Goal: Information Seeking & Learning: Learn about a topic

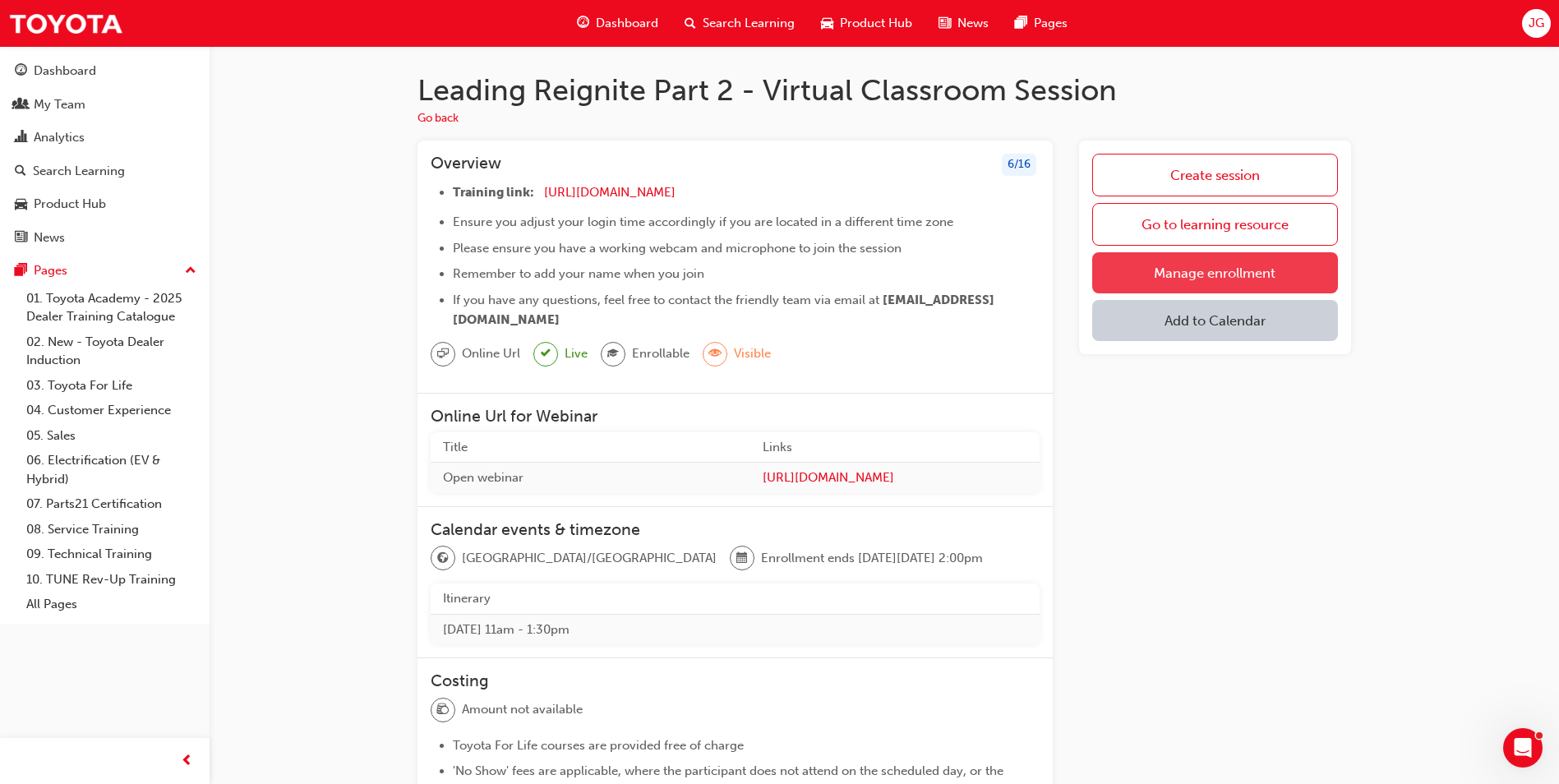
click at [1214, 275] on link "Manage enrollment" at bounding box center [1215, 273] width 246 height 41
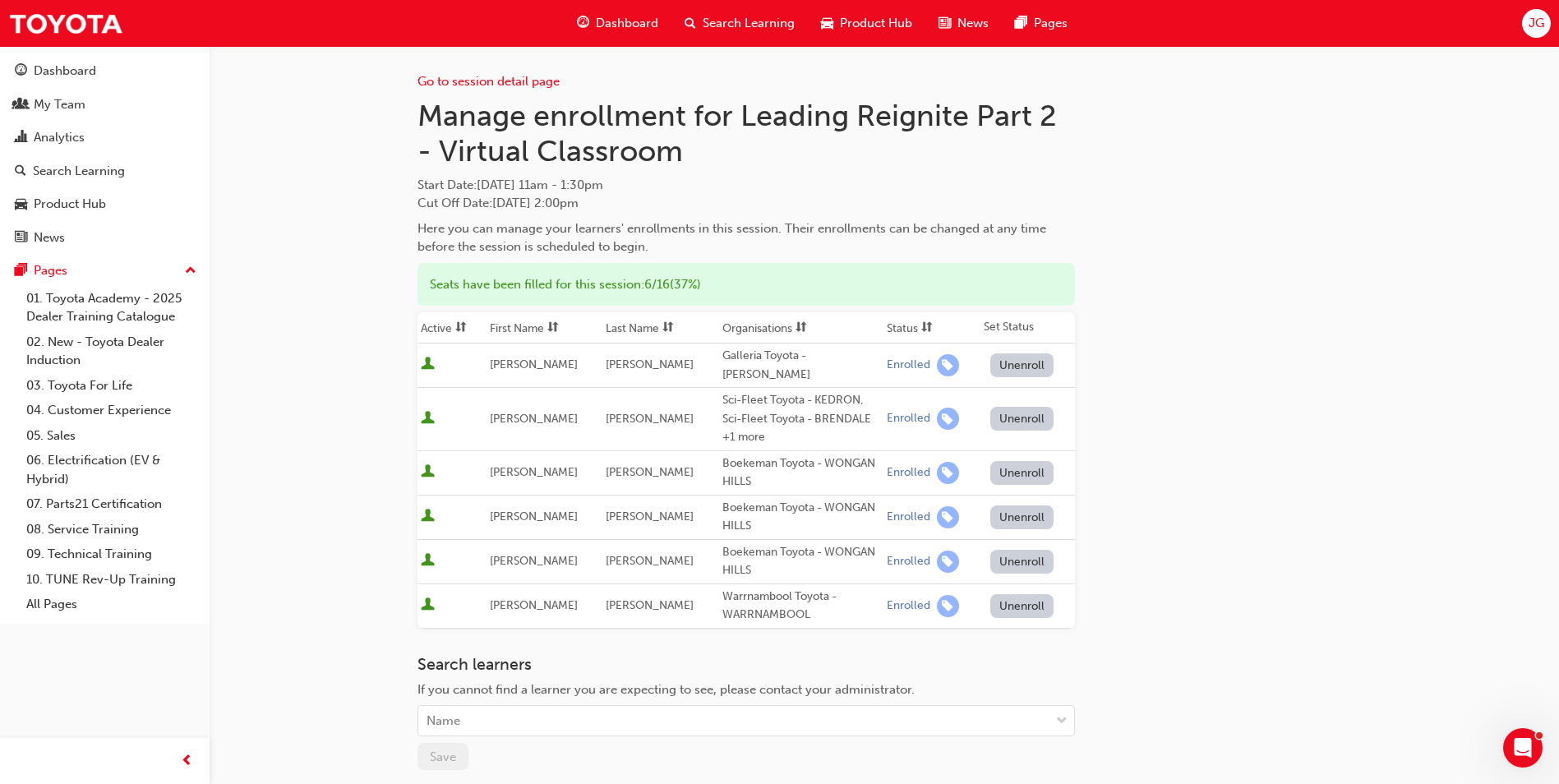
click at [616, 23] on span "Dashboard" at bounding box center [627, 23] width 62 height 19
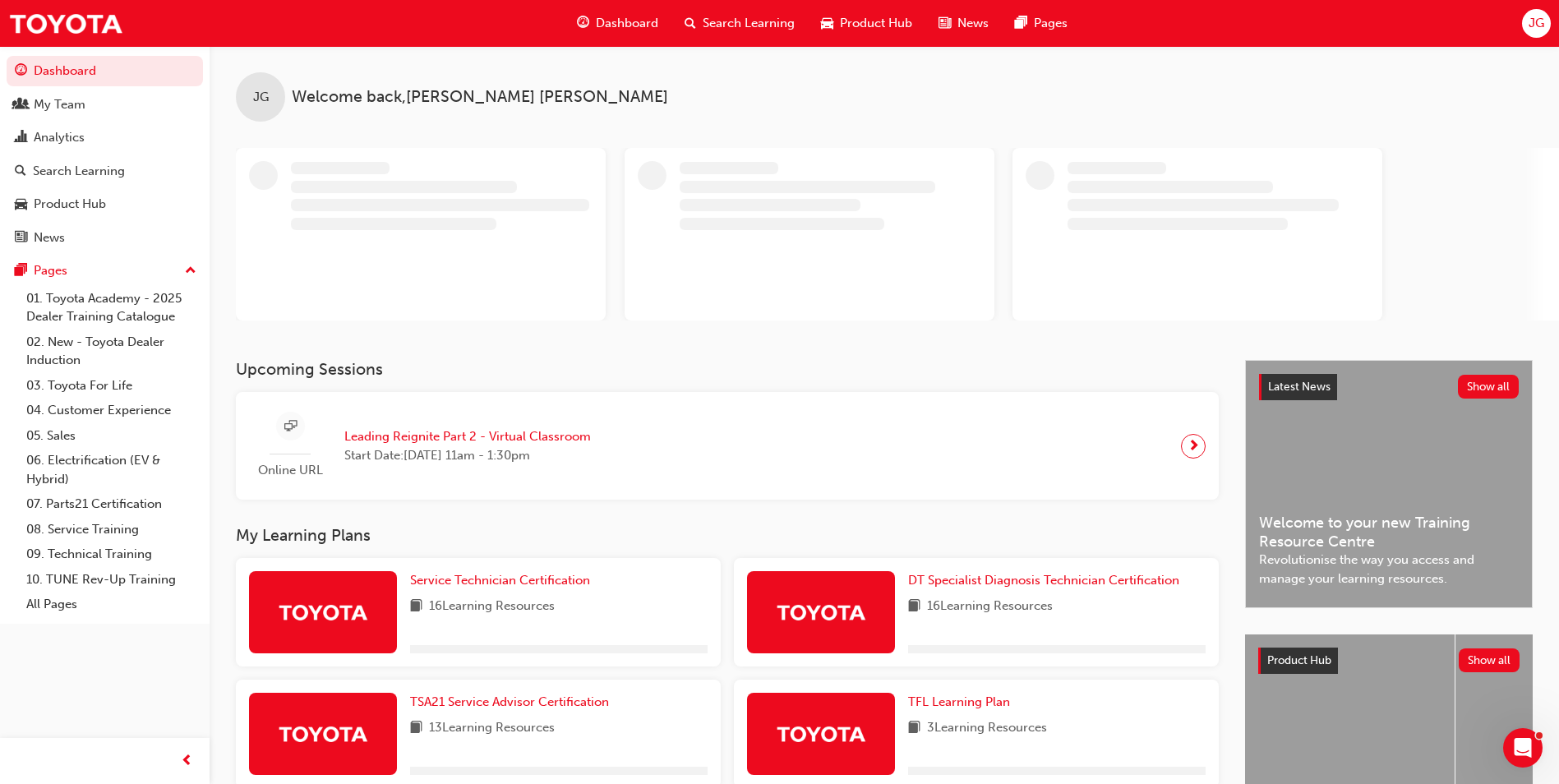
click at [738, 21] on span "Search Learning" at bounding box center [749, 23] width 92 height 19
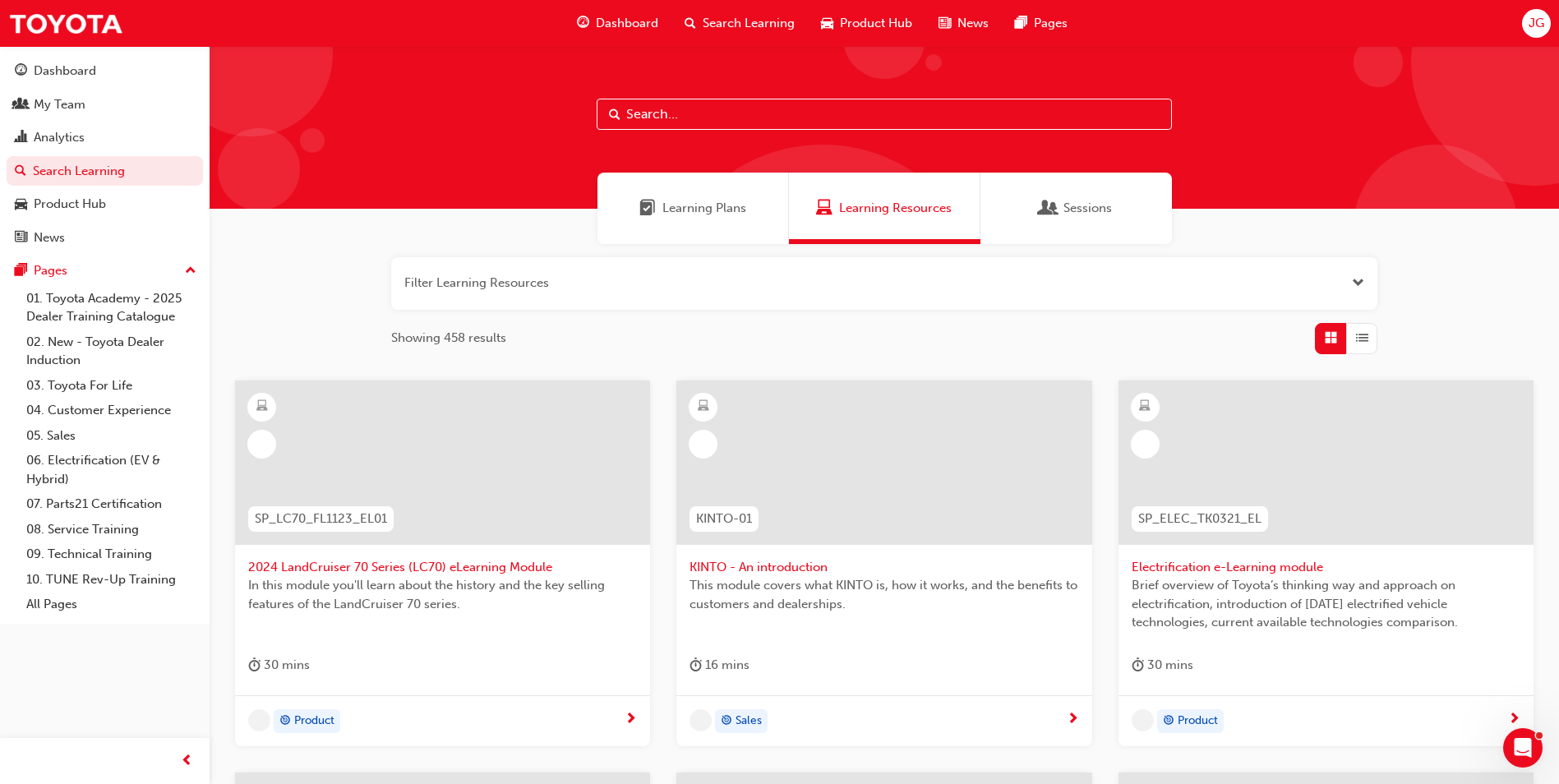
click at [1097, 203] on span "Sessions" at bounding box center [1088, 208] width 49 height 19
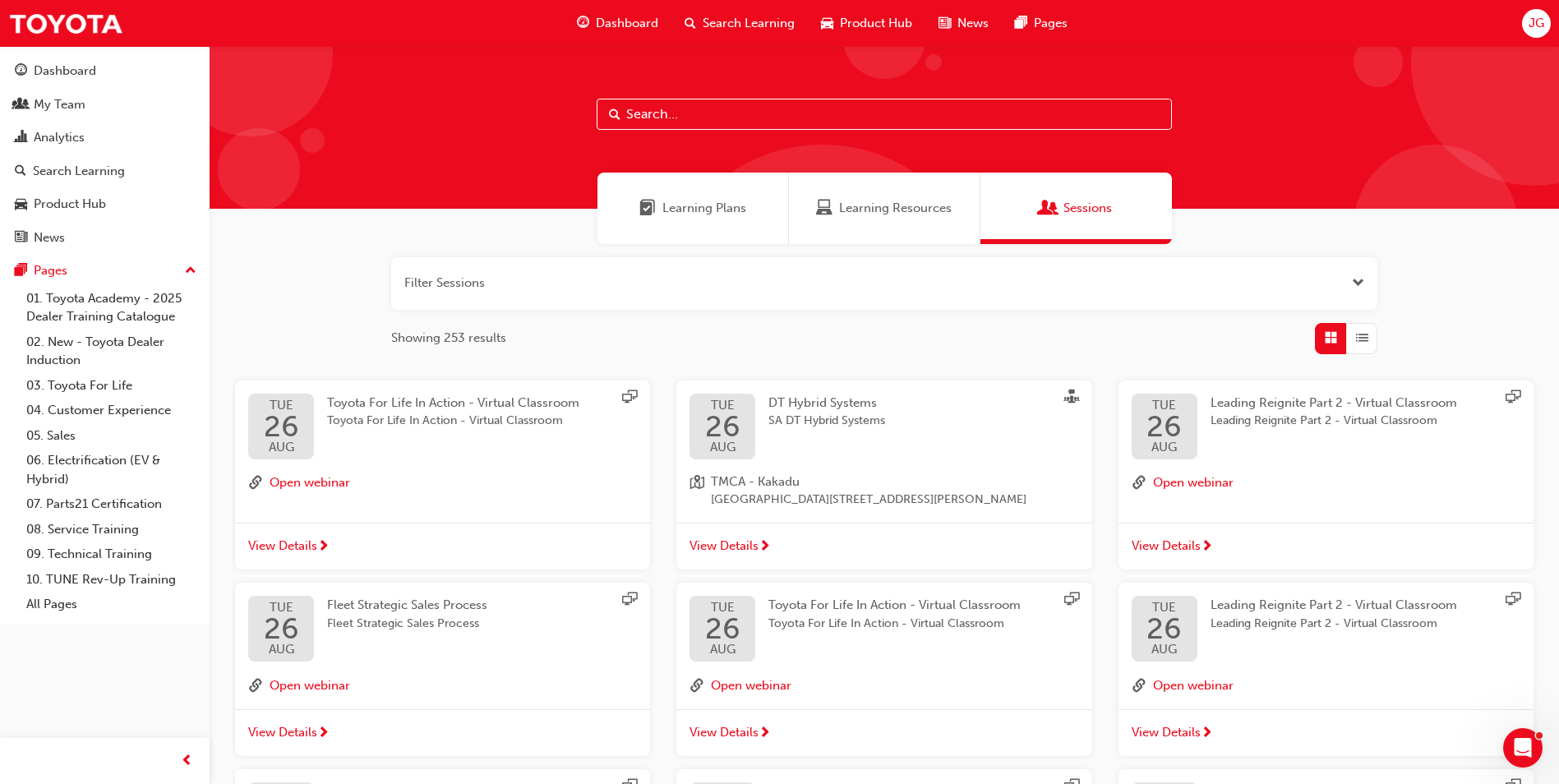
click at [585, 291] on button "button" at bounding box center [885, 283] width 986 height 53
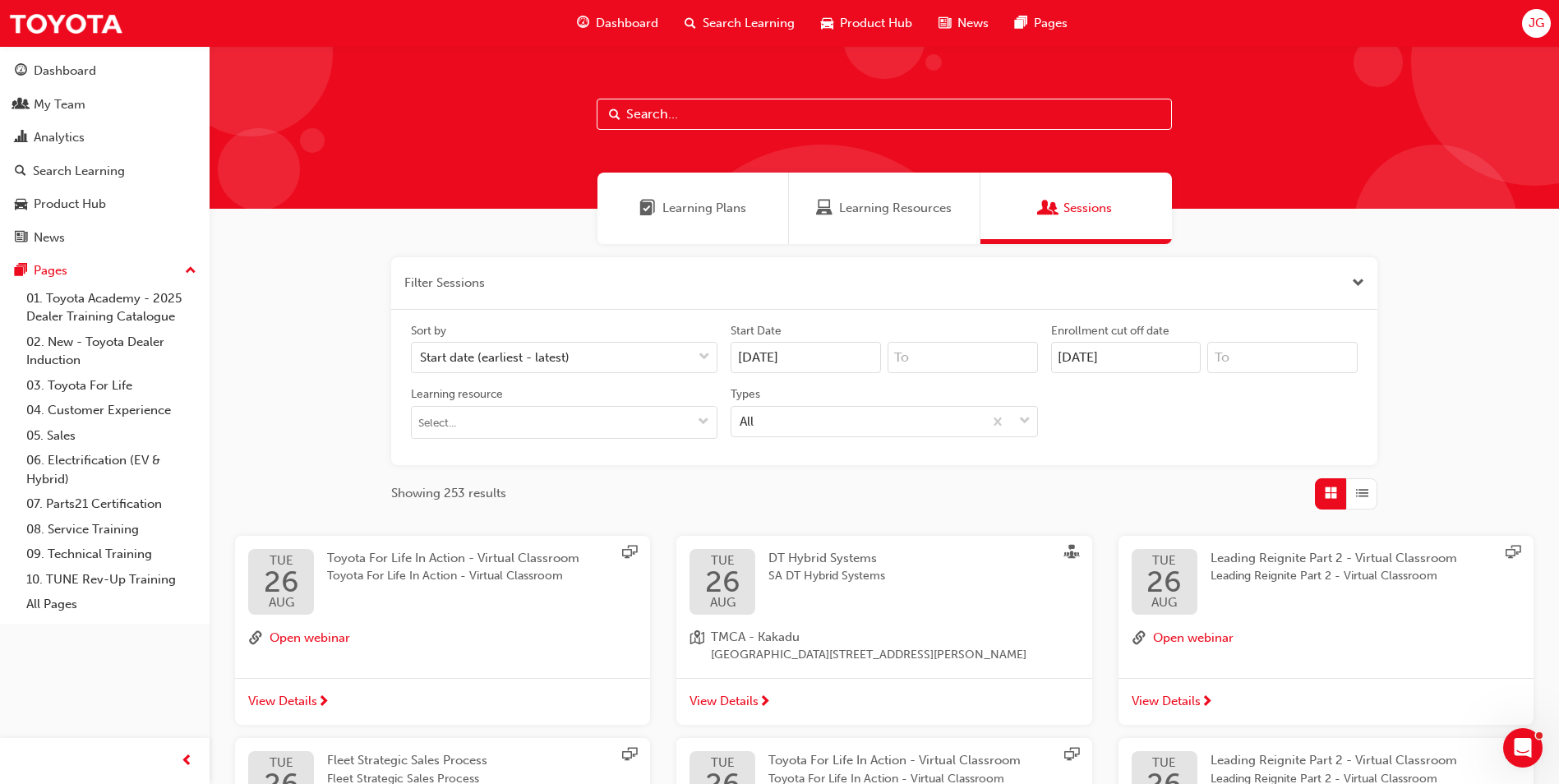
click at [585, 291] on button "button" at bounding box center [885, 283] width 986 height 53
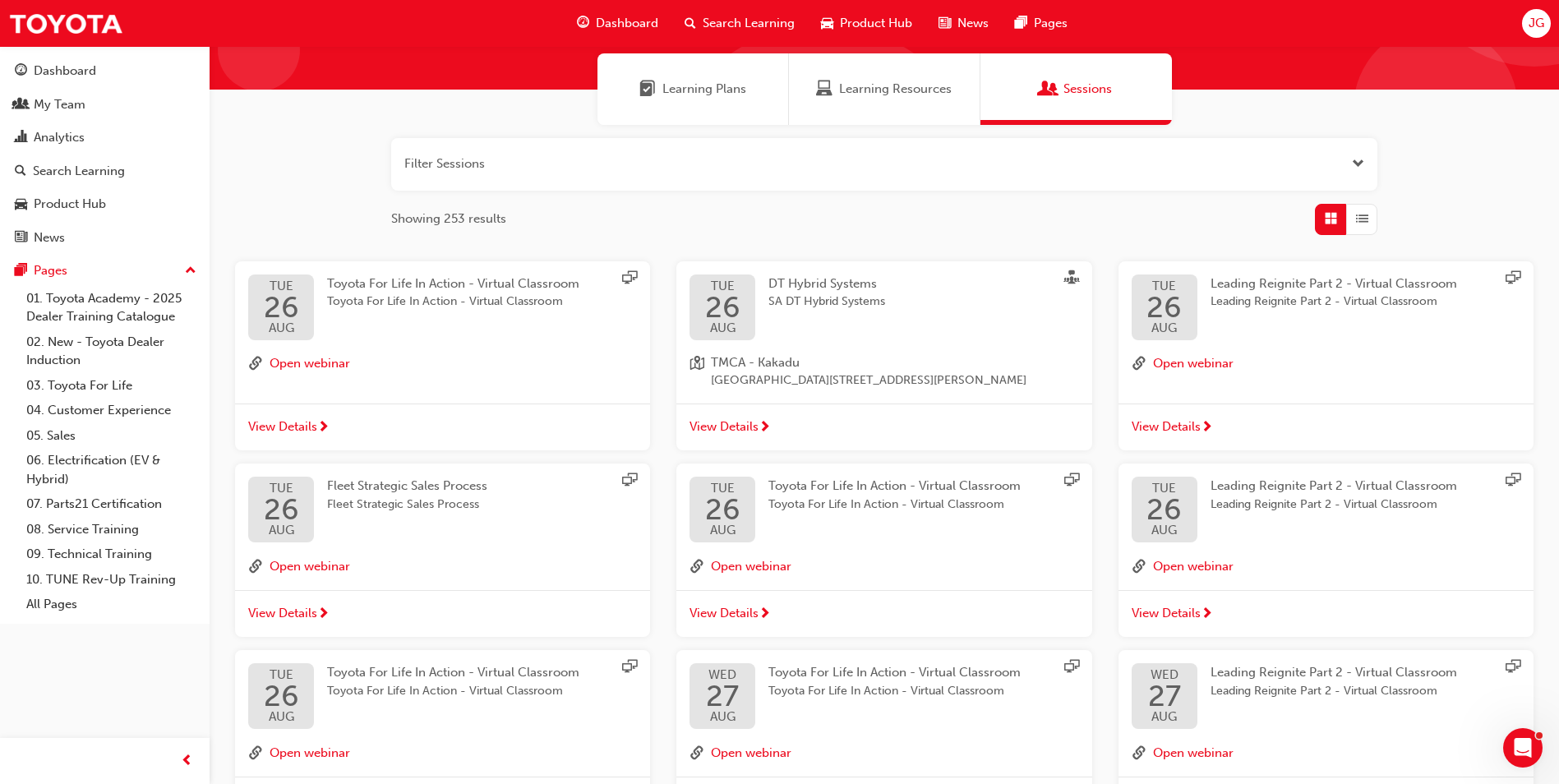
scroll to position [164, 0]
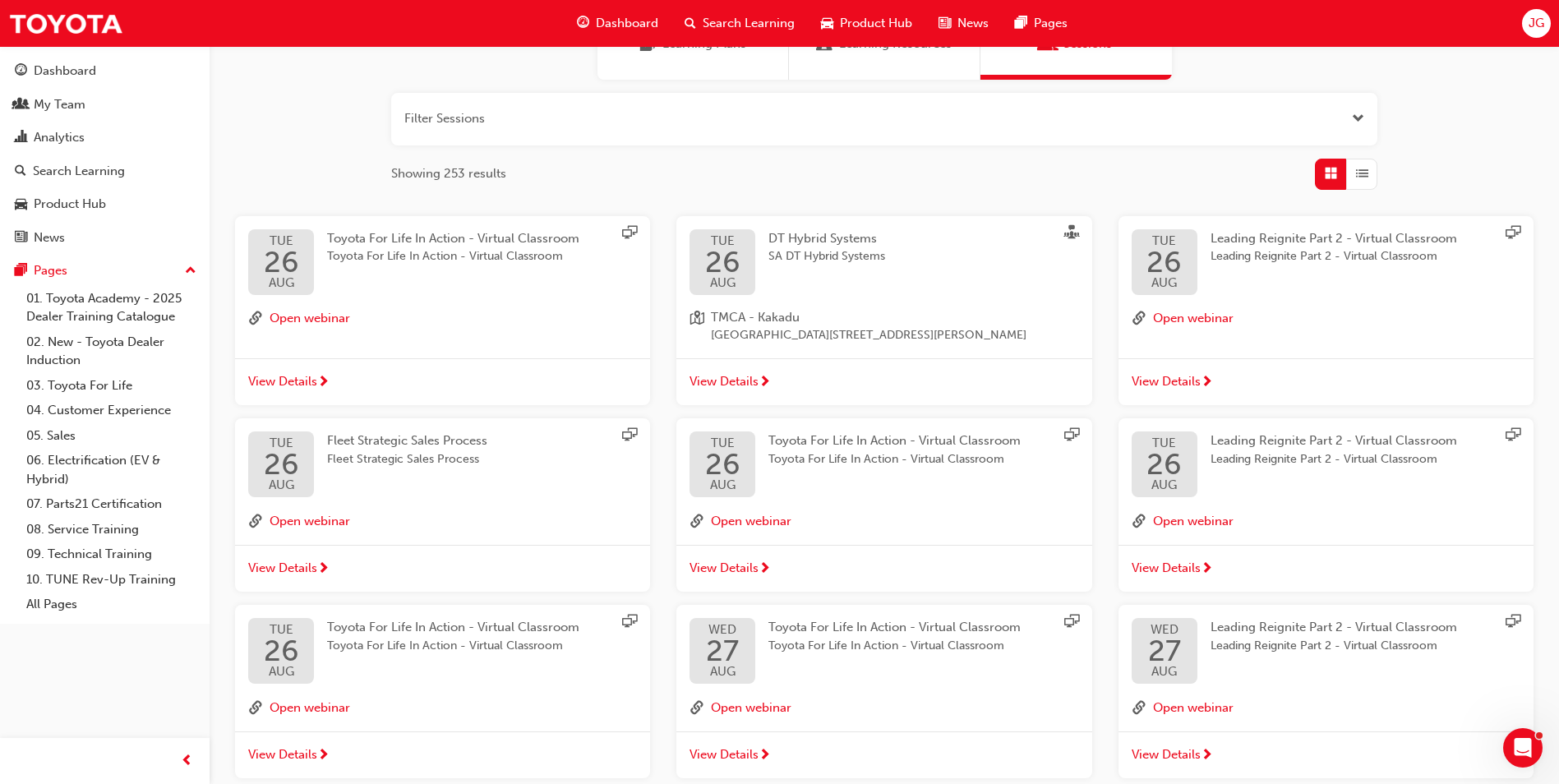
click at [1337, 496] on div "Leading Reignite Part 2 - Virtual Classroom Leading Reignite Part 2 - Virtual C…" at bounding box center [1347, 465] width 273 height 65
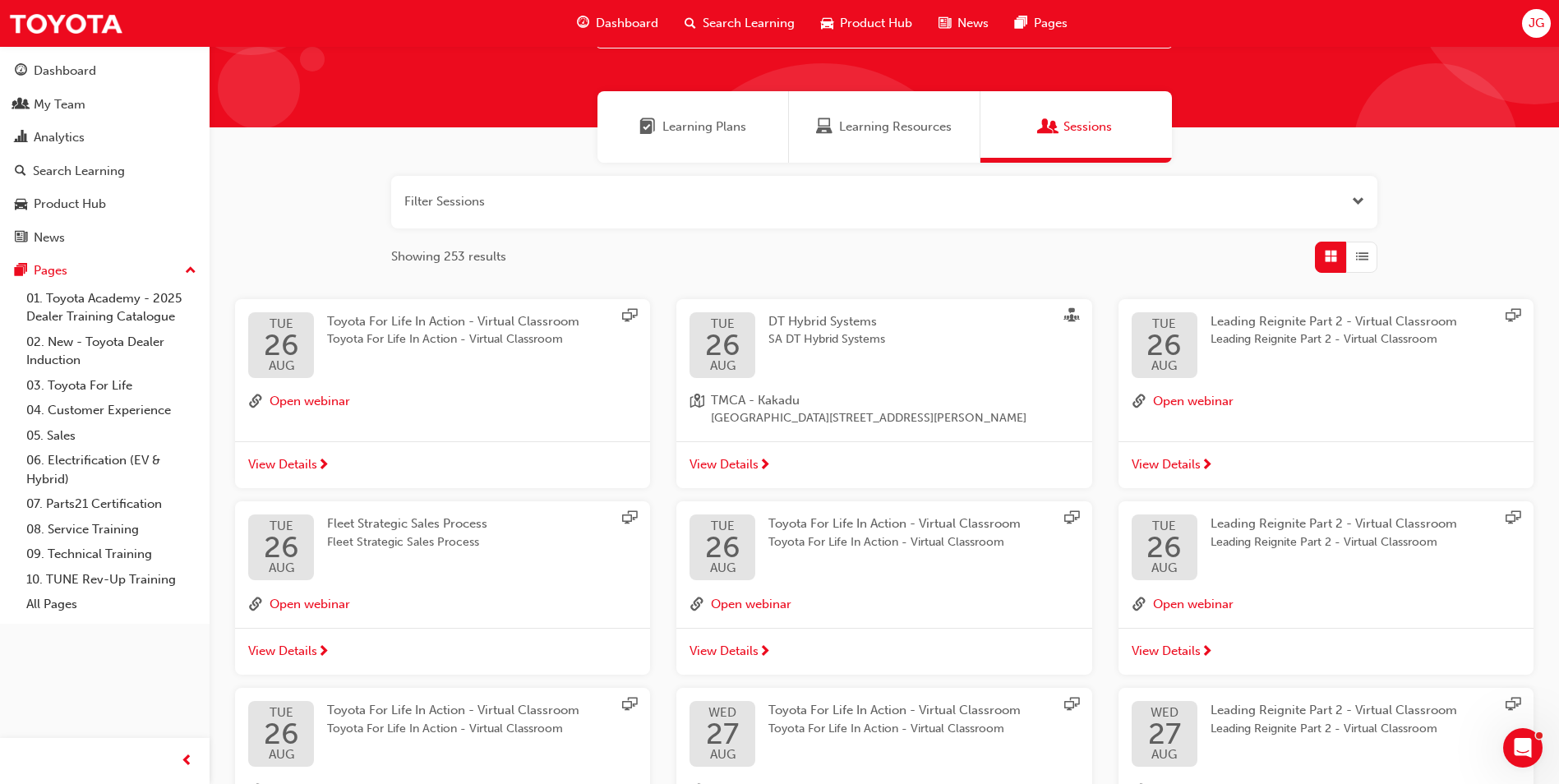
scroll to position [82, 0]
click at [1362, 543] on span "Leading Reignite Part 2 - Virtual Classroom" at bounding box center [1334, 542] width 247 height 19
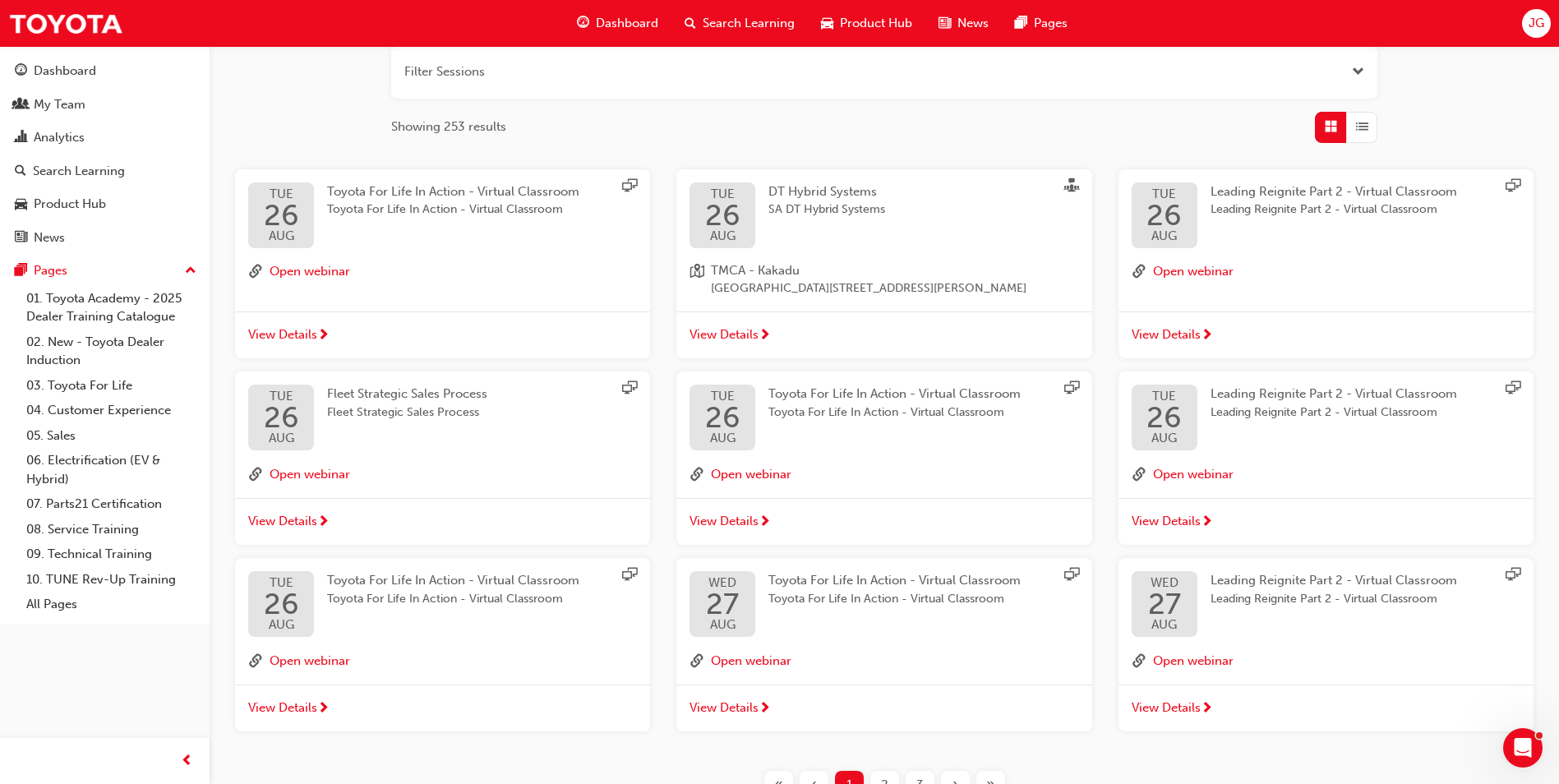
scroll to position [247, 0]
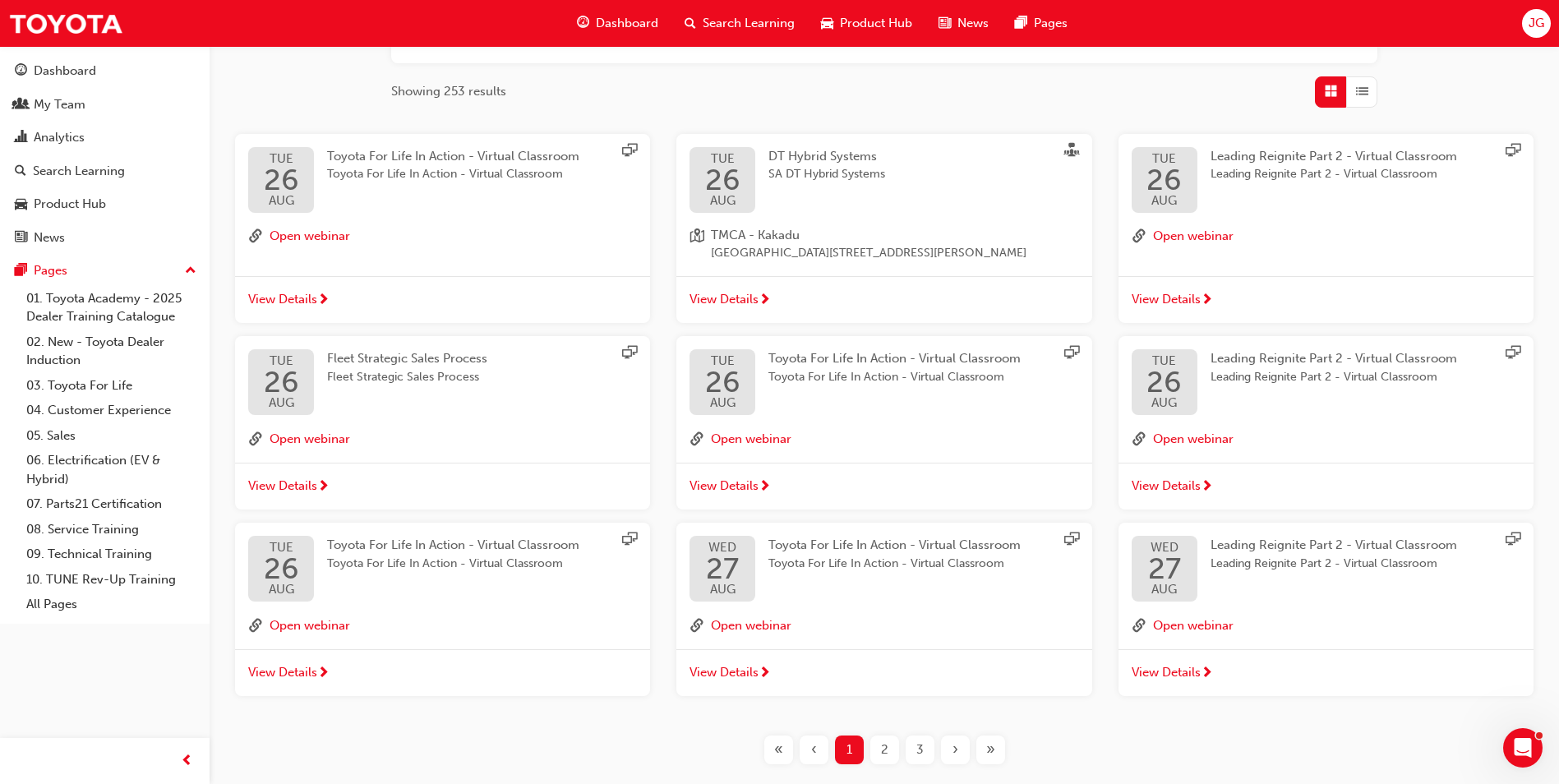
click at [1348, 592] on div "Leading Reignite Part 2 - Virtual Classroom Leading Reignite Part 2 - Virtual C…" at bounding box center [1347, 569] width 273 height 65
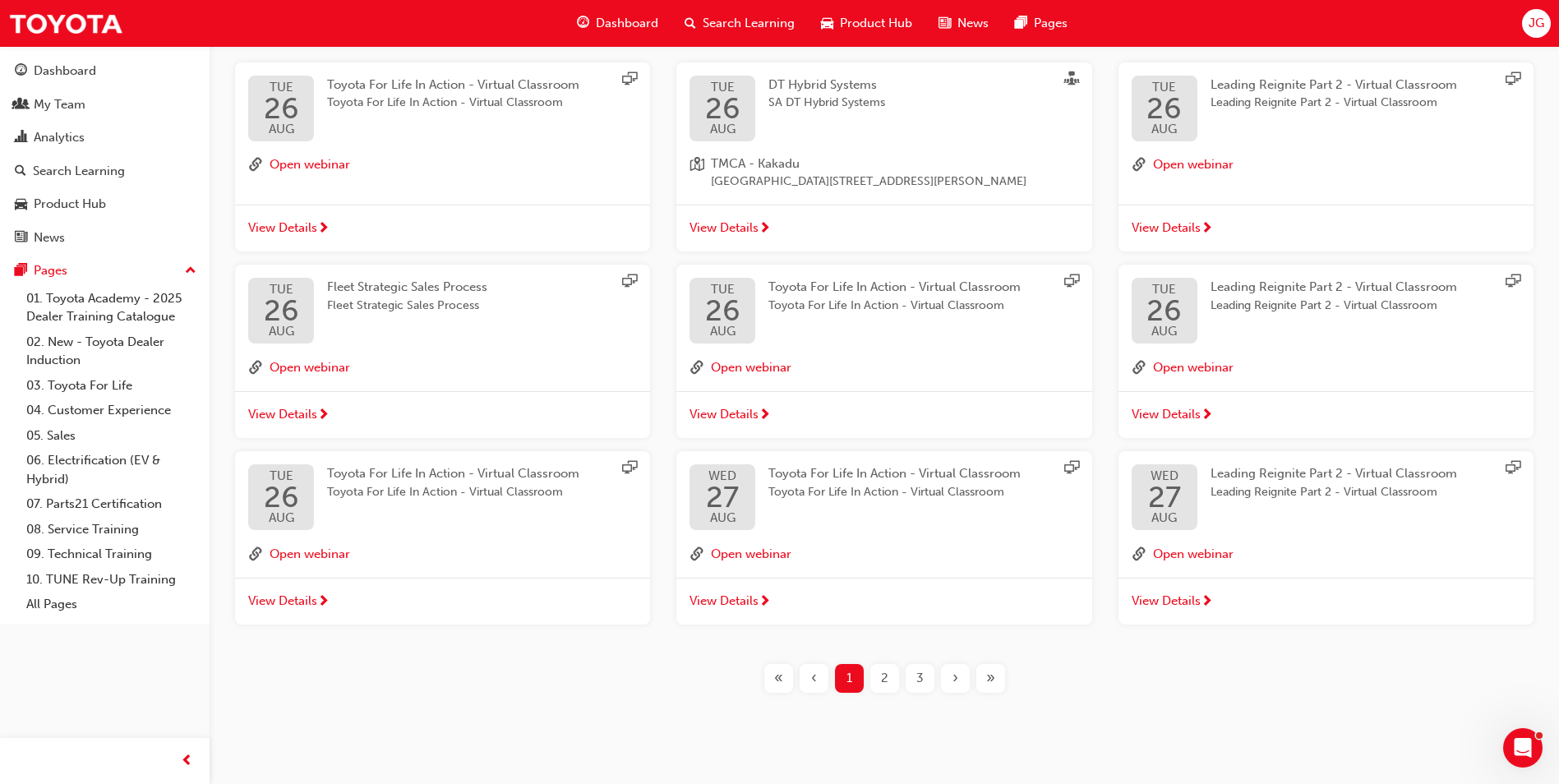
scroll to position [334, 0]
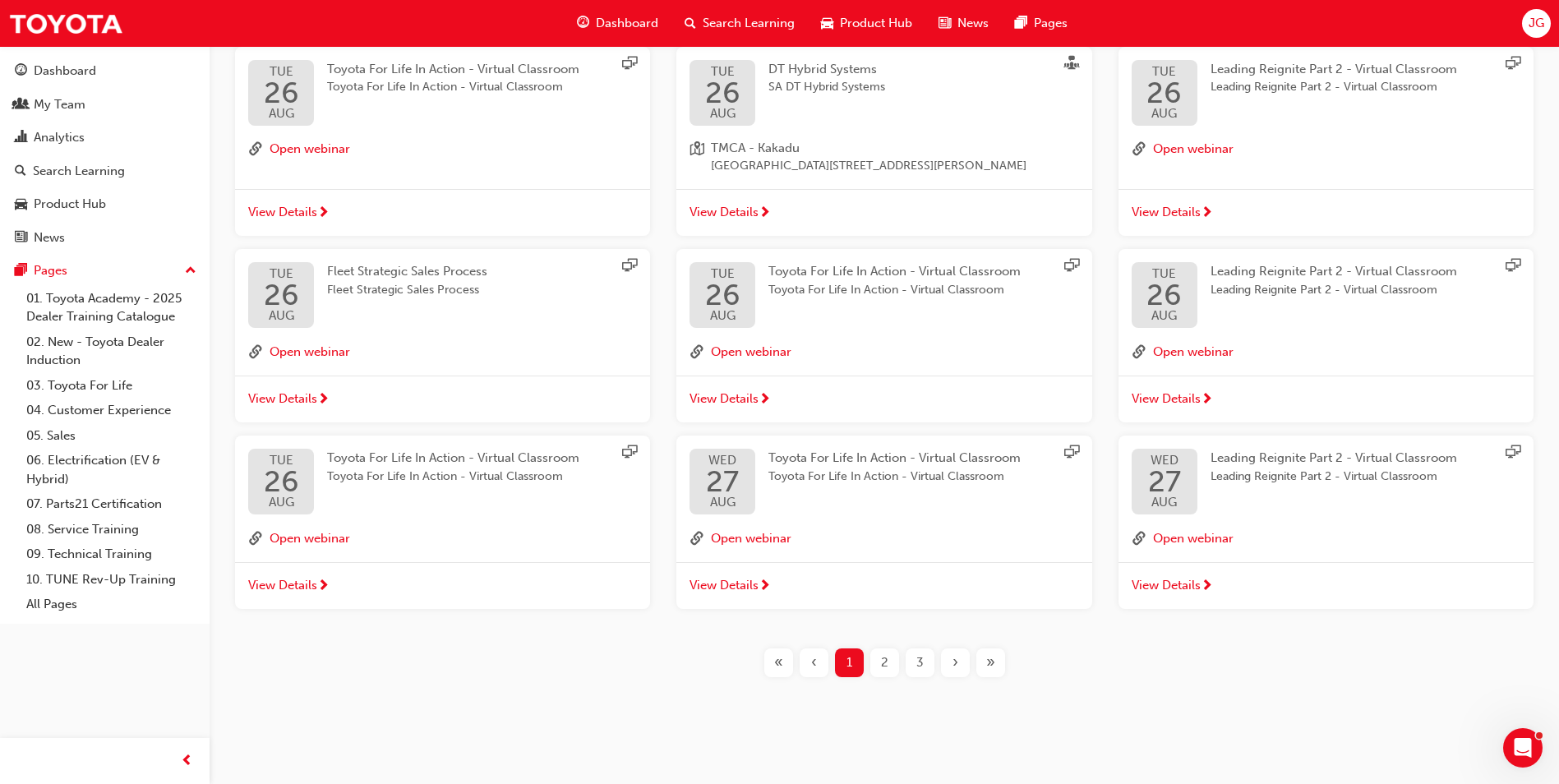
click at [883, 665] on span "2" at bounding box center [885, 662] width 8 height 19
click at [879, 661] on div "2" at bounding box center [885, 662] width 29 height 29
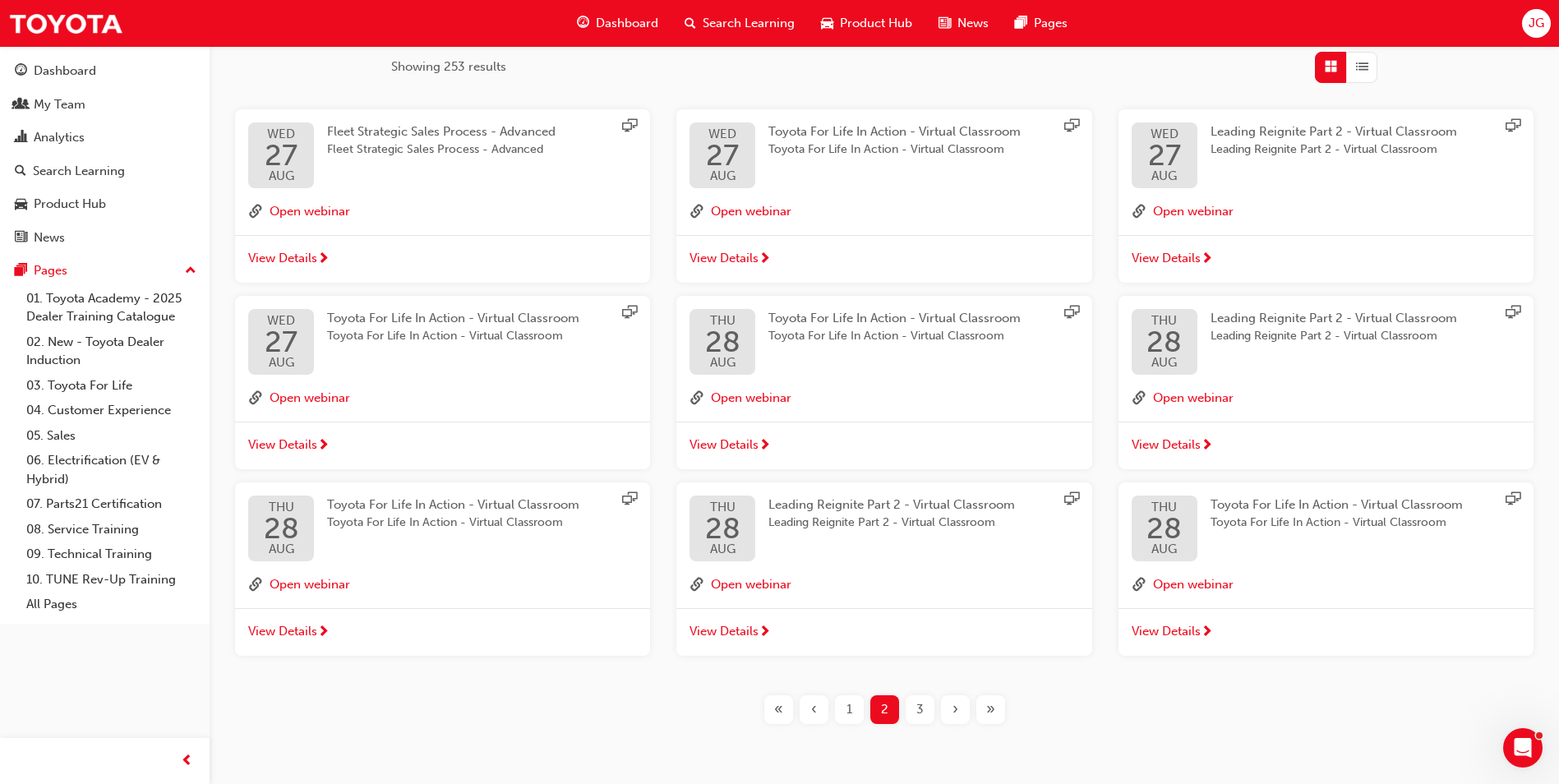
scroll to position [236, 0]
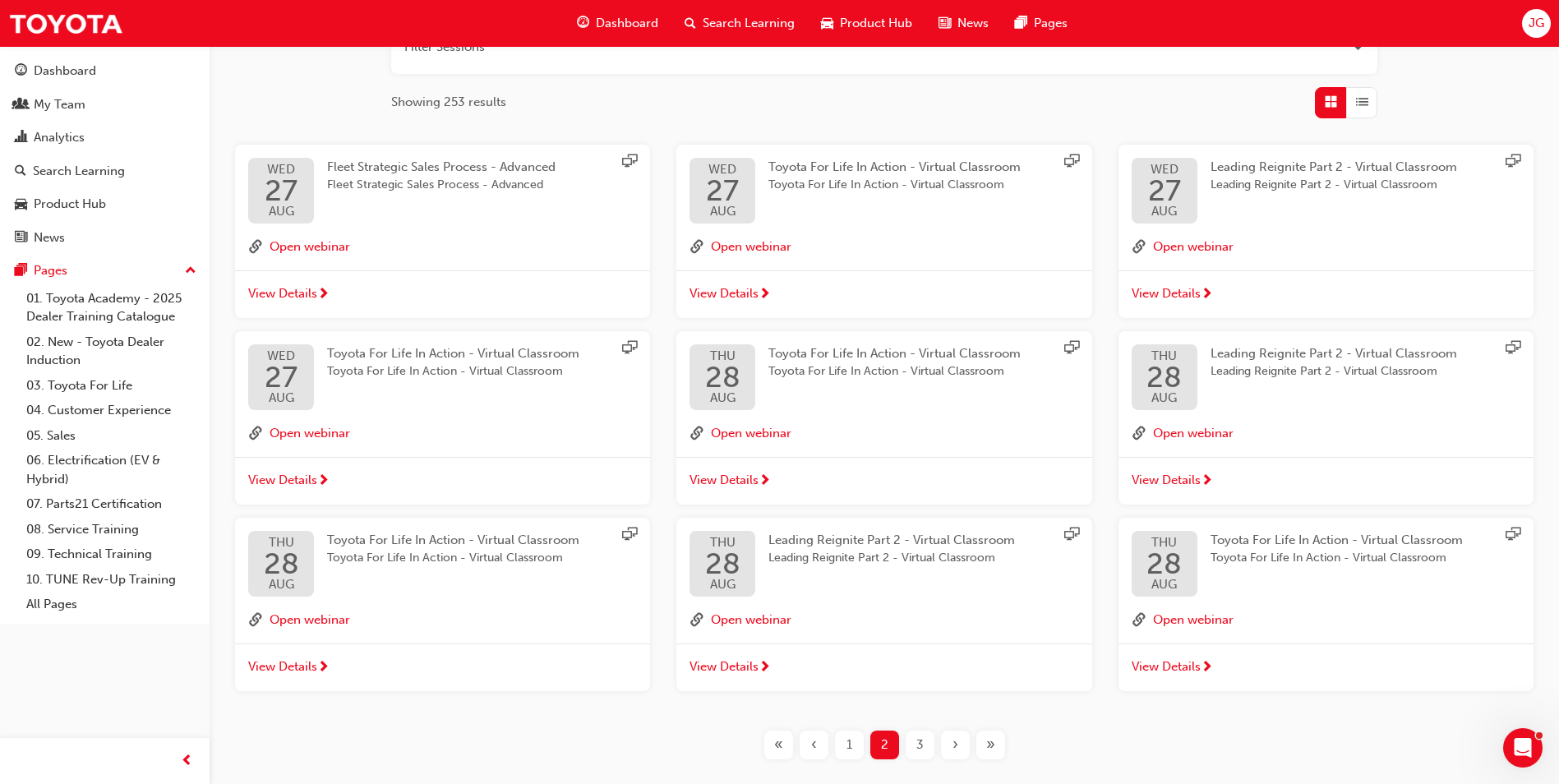
click at [1322, 217] on div "Leading Reignite Part 2 - Virtual Classroom Leading Reignite Part 2 - Virtual C…" at bounding box center [1347, 190] width 273 height 65
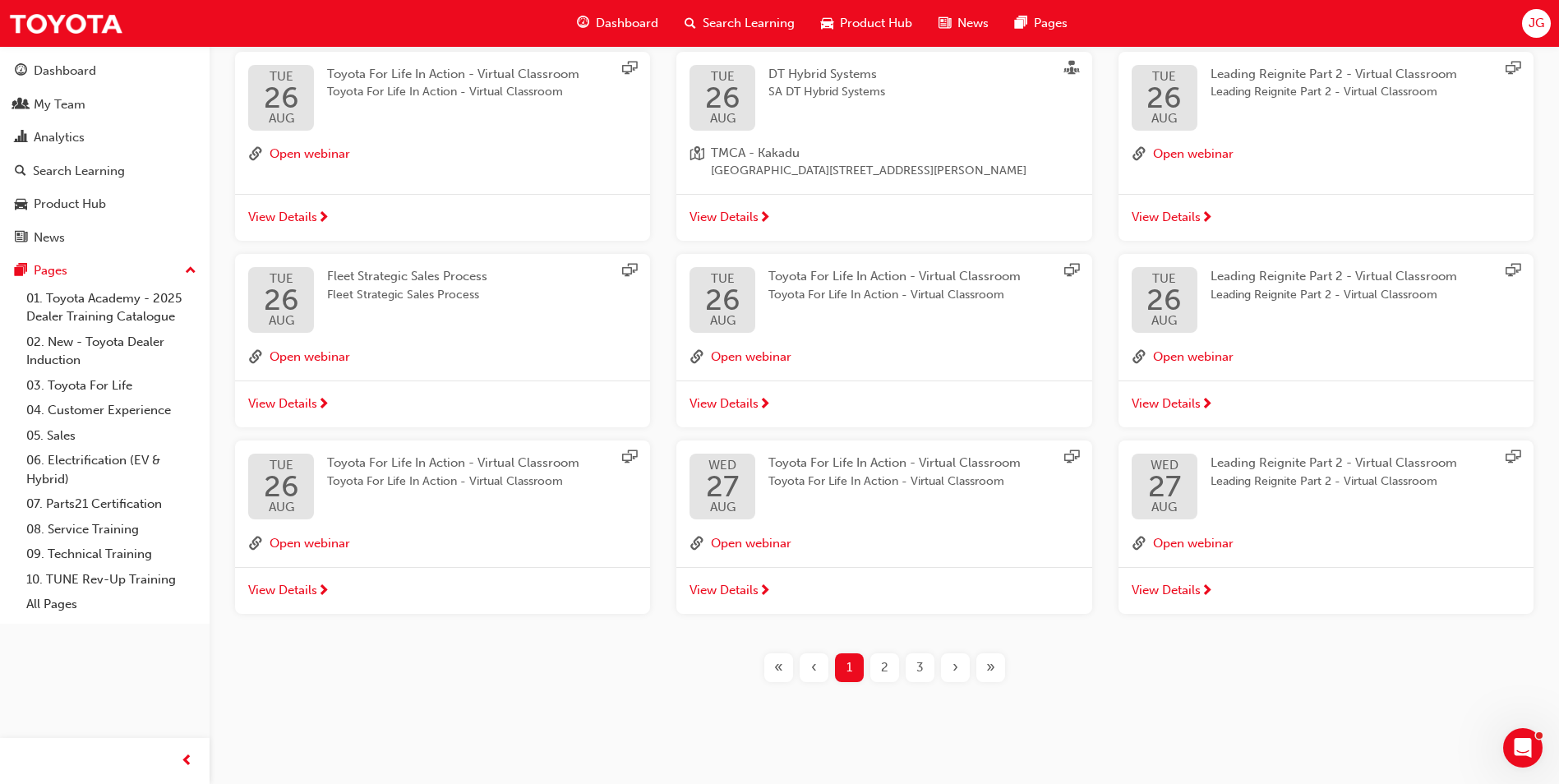
scroll to position [334, 0]
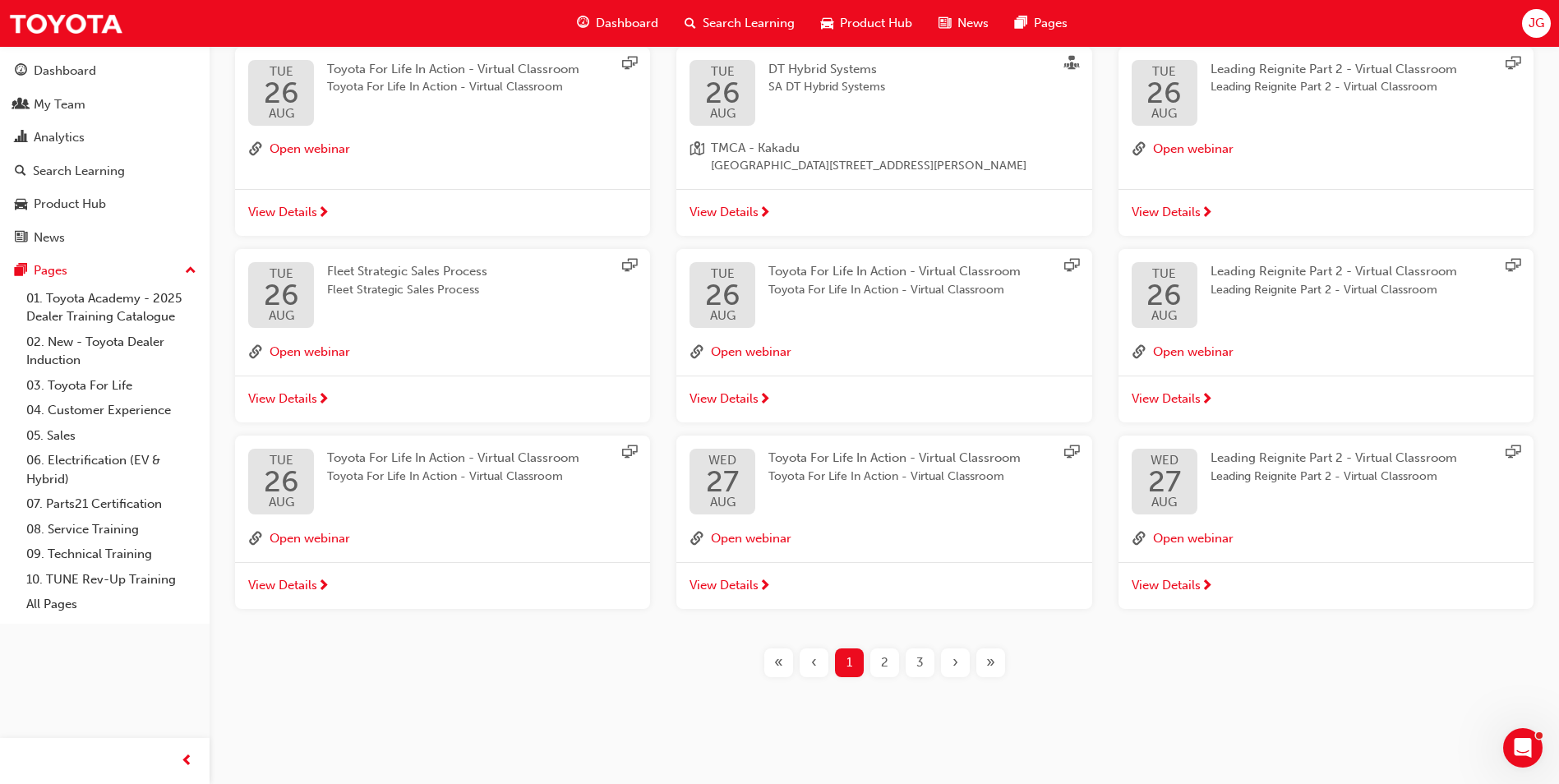
click at [890, 662] on div "2" at bounding box center [885, 662] width 29 height 29
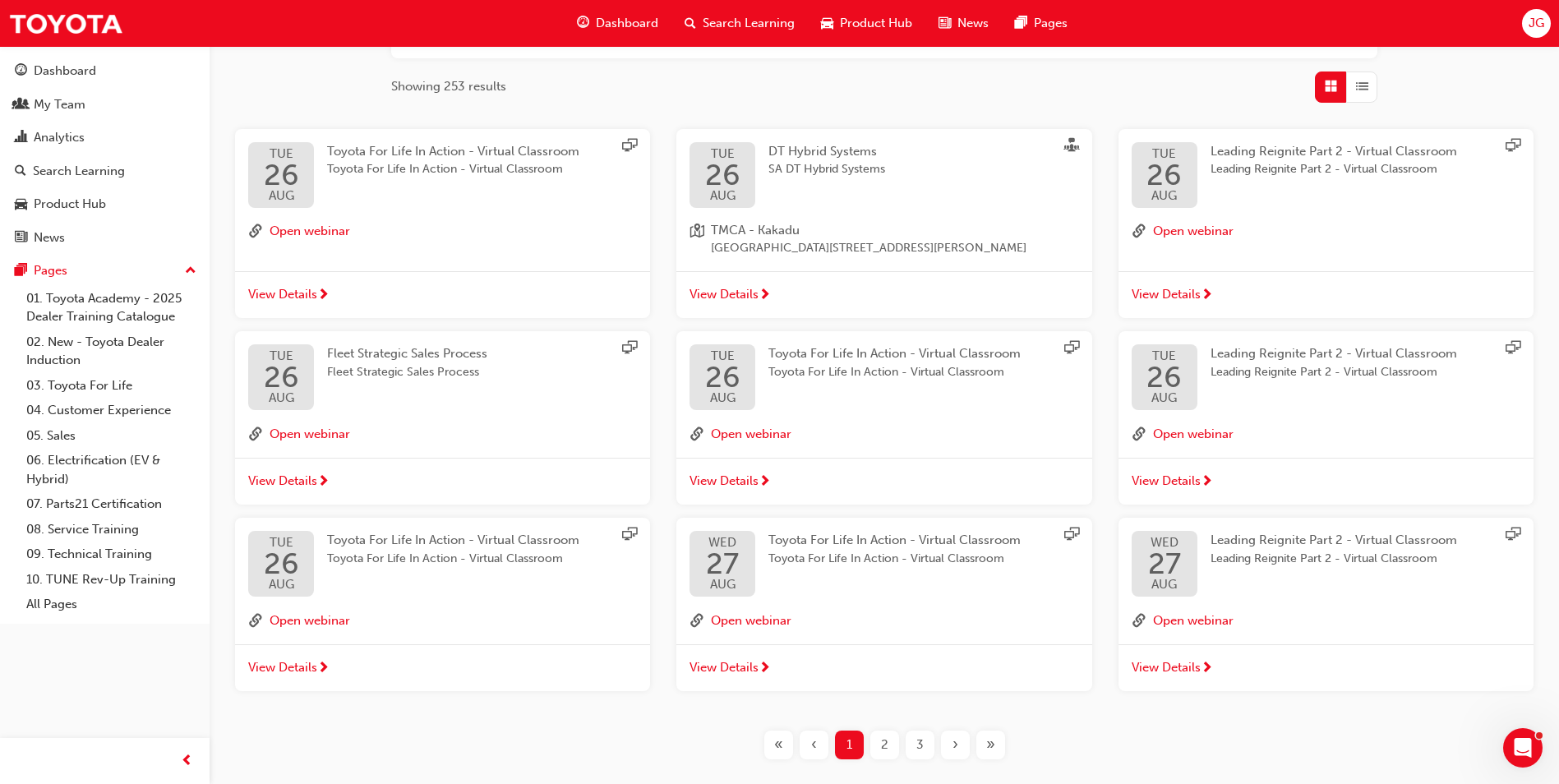
click at [885, 740] on span "2" at bounding box center [885, 745] width 8 height 19
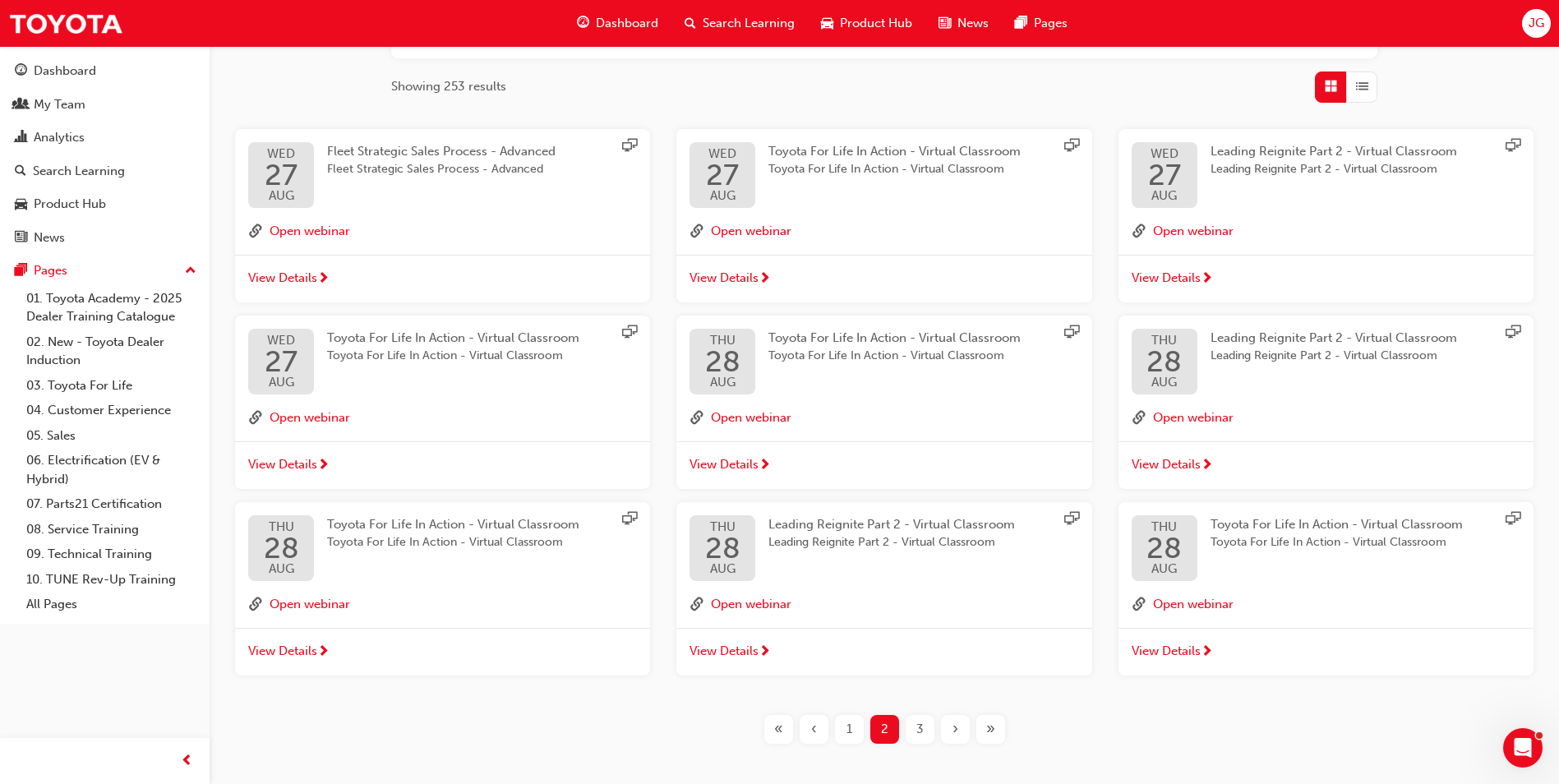
click at [1331, 409] on div "Open webinar" at bounding box center [1327, 418] width 389 height 21
click at [1355, 384] on div "Leading Reignite Part 2 - Virtual Classroom Leading Reignite Part 2 - Virtual C…" at bounding box center [1347, 361] width 273 height 65
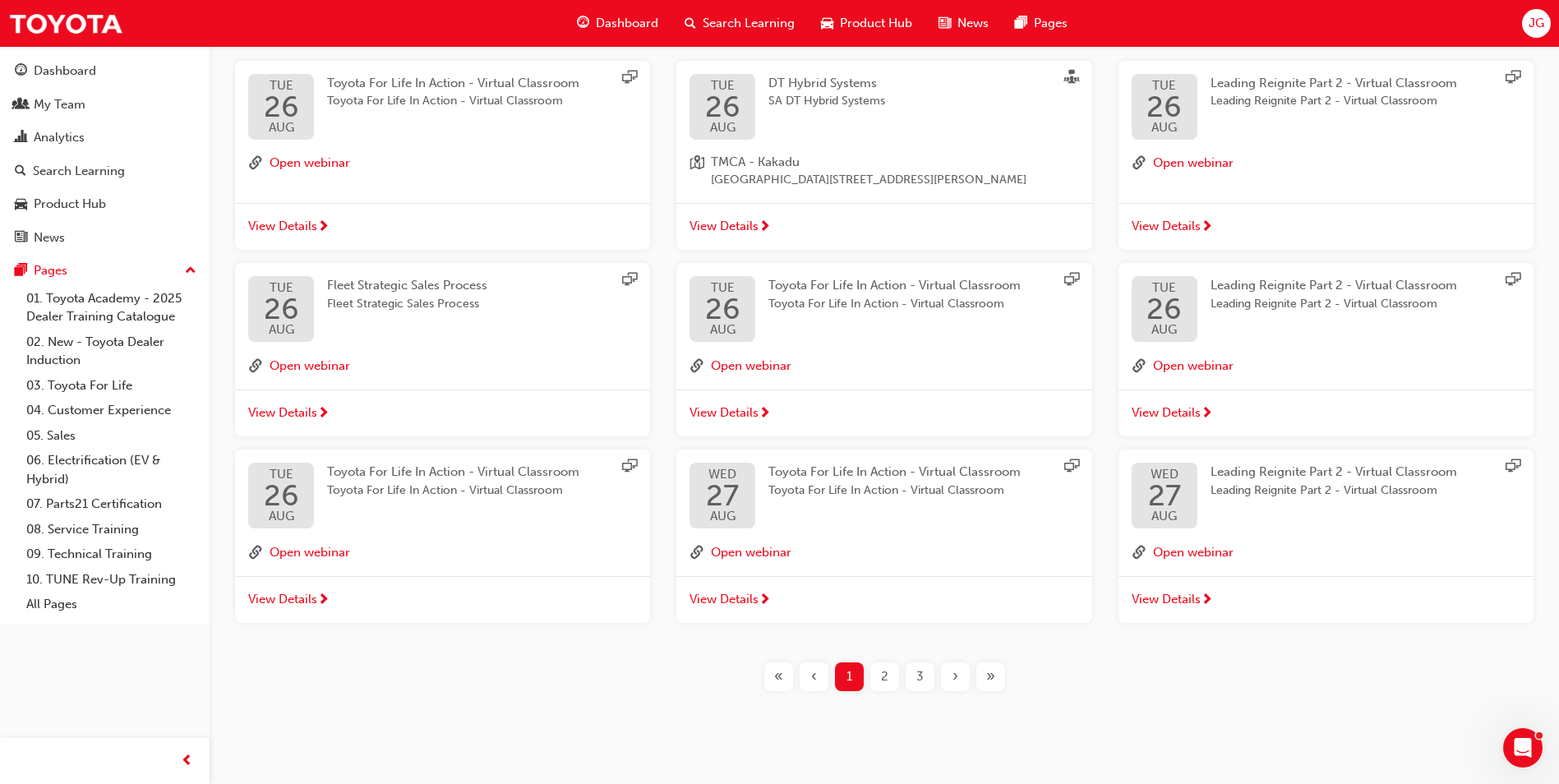
scroll to position [334, 0]
